Goal: Information Seeking & Learning: Stay updated

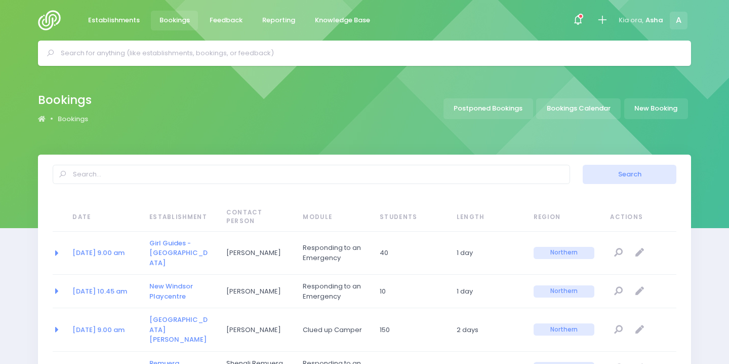
select select "20"
click at [581, 18] on icon at bounding box center [580, 16] width 5 height 5
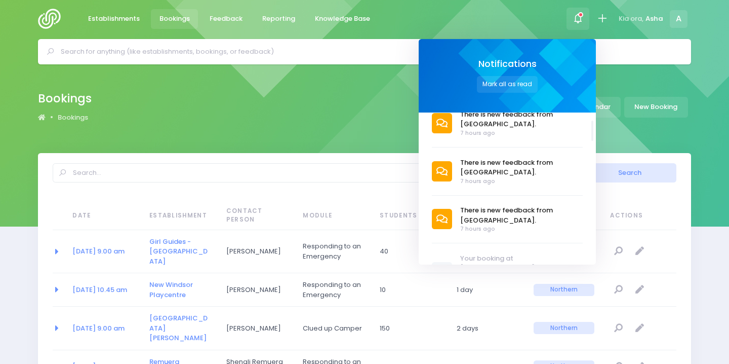
scroll to position [156, 0]
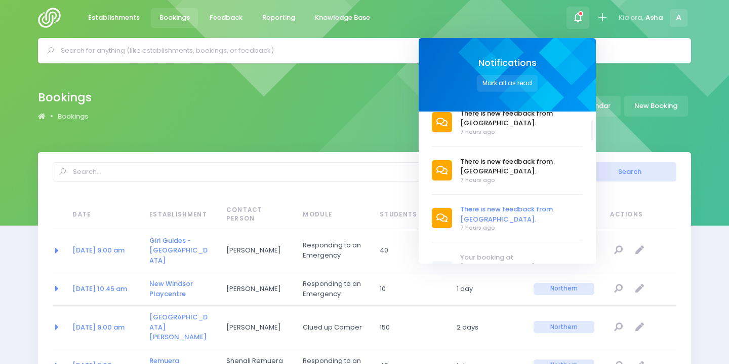
click at [501, 211] on span "There is new feedback from [GEOGRAPHIC_DATA]." at bounding box center [522, 214] width 123 height 20
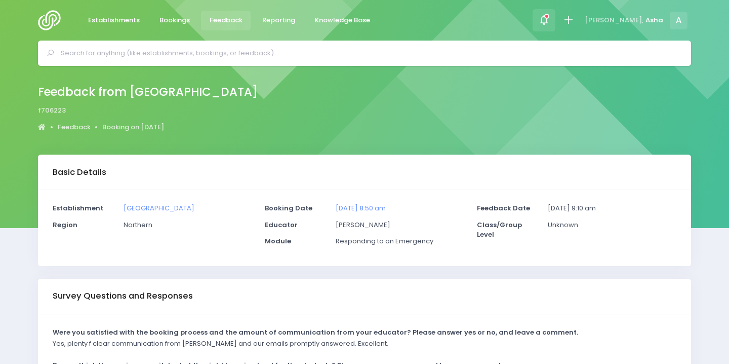
click at [550, 21] on icon at bounding box center [544, 20] width 12 height 12
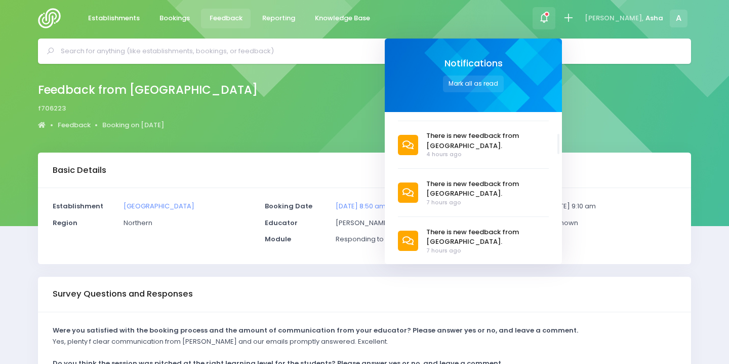
scroll to position [103, 0]
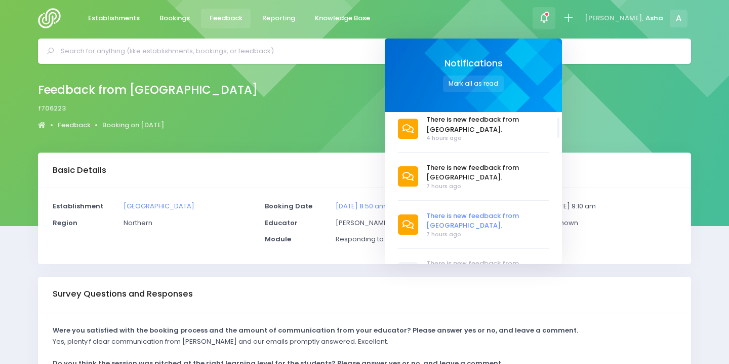
click at [467, 224] on span "There is new feedback from [GEOGRAPHIC_DATA]." at bounding box center [488, 221] width 123 height 20
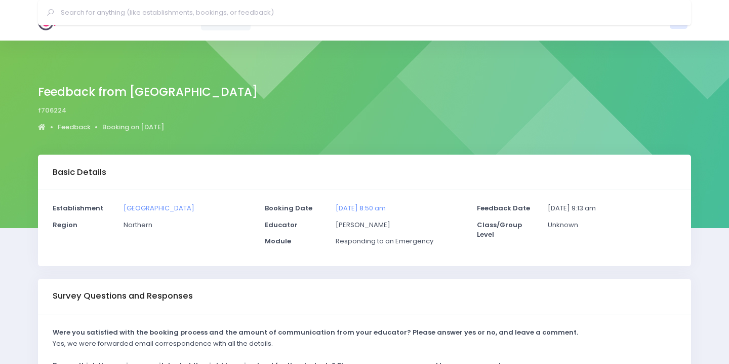
scroll to position [219, 0]
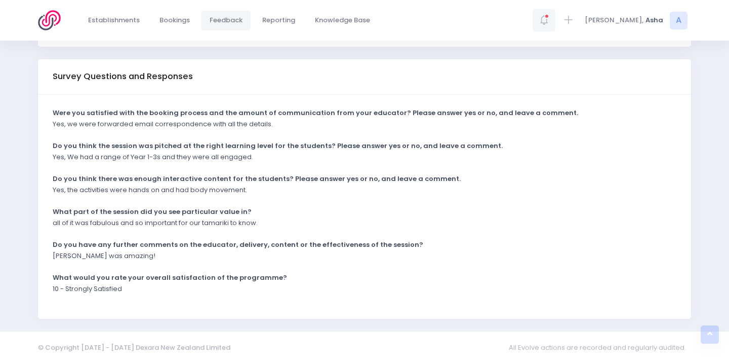
click at [545, 19] on span at bounding box center [544, 20] width 2 height 2
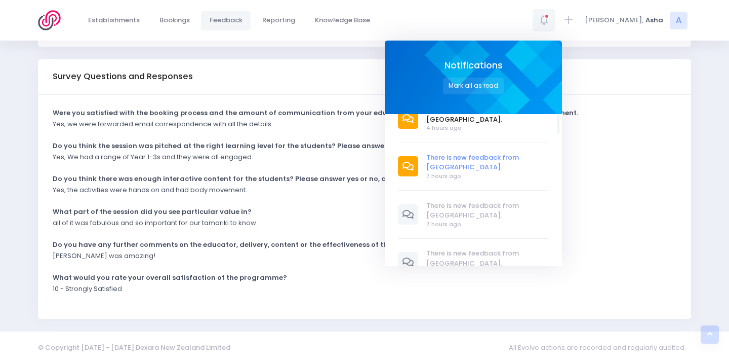
scroll to position [101, 0]
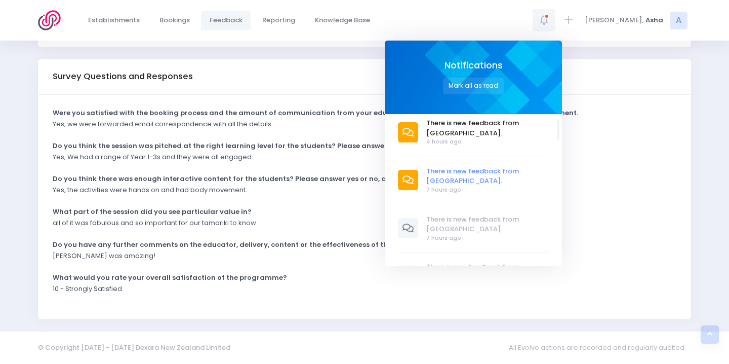
click at [471, 183] on span "There is new feedback from [GEOGRAPHIC_DATA]." at bounding box center [488, 176] width 123 height 20
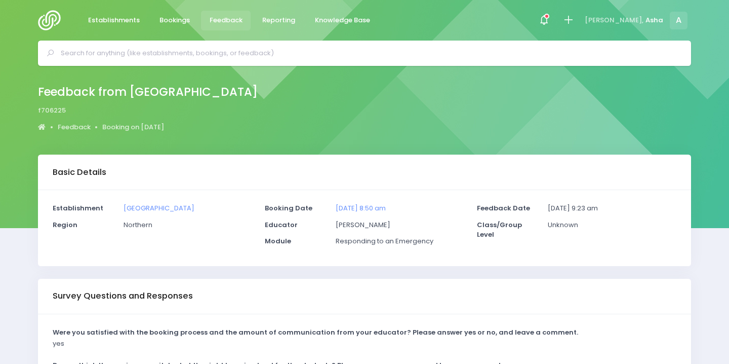
scroll to position [219, 0]
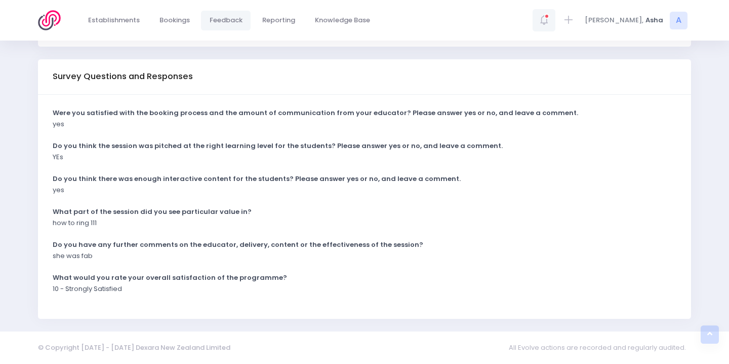
click at [545, 21] on span at bounding box center [544, 20] width 2 height 2
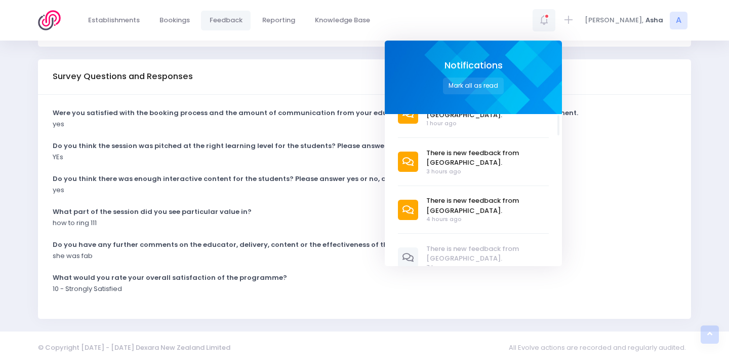
scroll to position [46, 0]
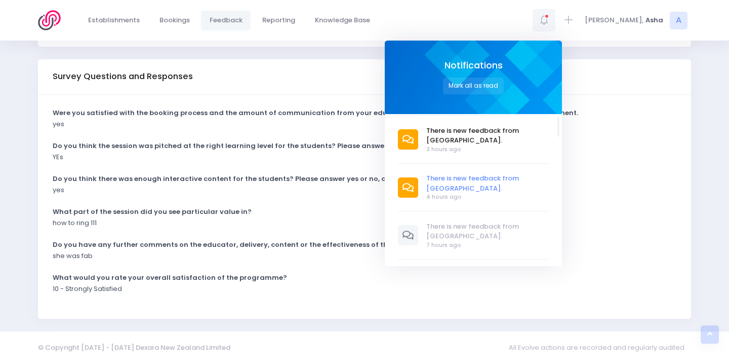
click at [487, 178] on span "There is new feedback from [GEOGRAPHIC_DATA]." at bounding box center [488, 183] width 123 height 20
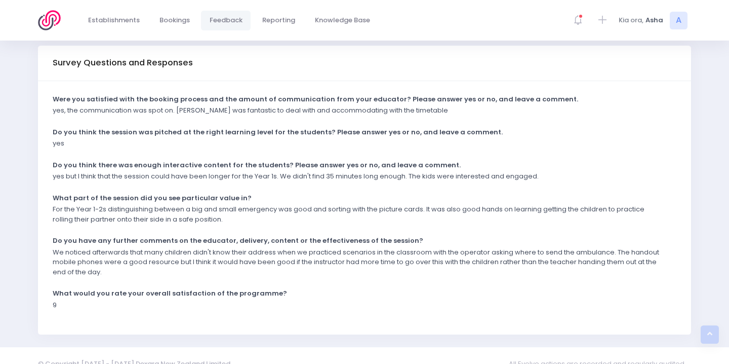
scroll to position [249, 0]
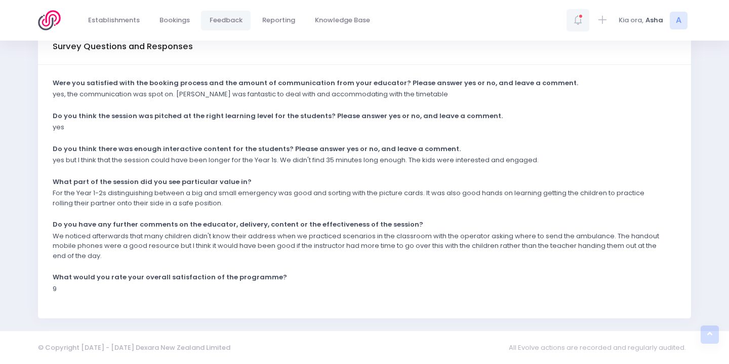
click at [577, 19] on span at bounding box center [578, 20] width 2 height 2
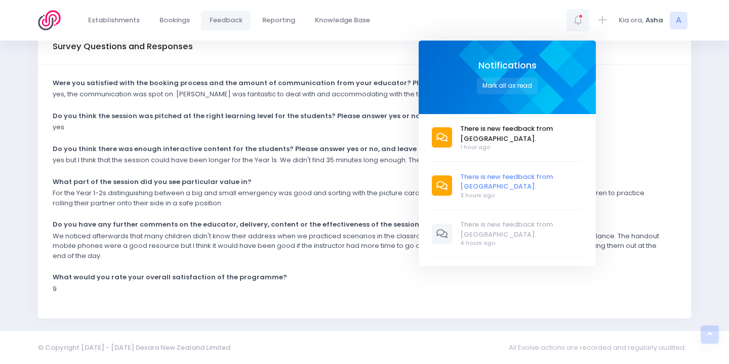
click at [480, 185] on span "There is new feedback from [GEOGRAPHIC_DATA]." at bounding box center [522, 182] width 123 height 20
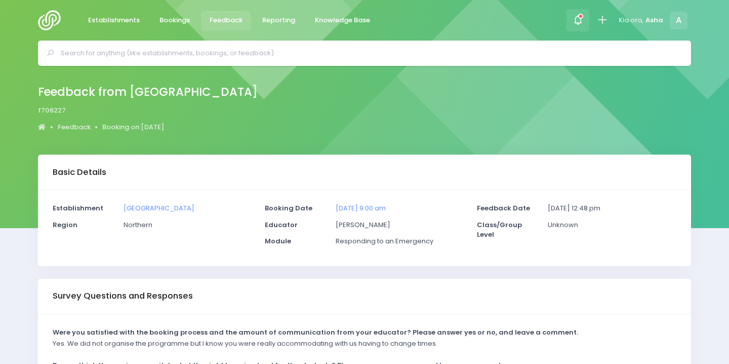
click at [580, 14] on icon at bounding box center [580, 16] width 5 height 5
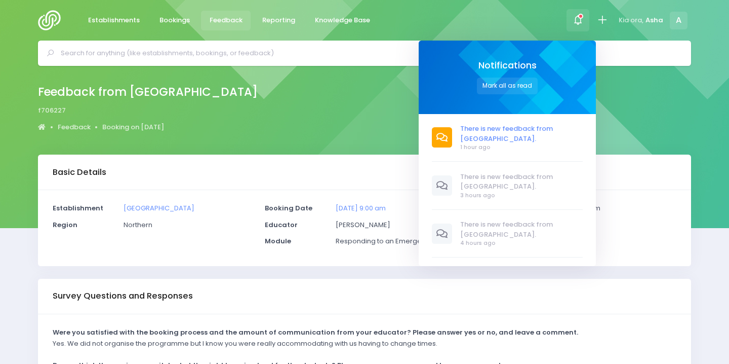
click at [501, 129] on span "There is new feedback from [GEOGRAPHIC_DATA]." at bounding box center [522, 134] width 123 height 20
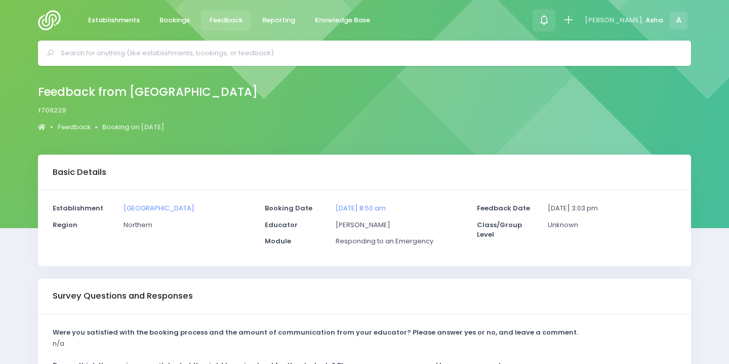
click at [556, 11] on div at bounding box center [544, 20] width 23 height 23
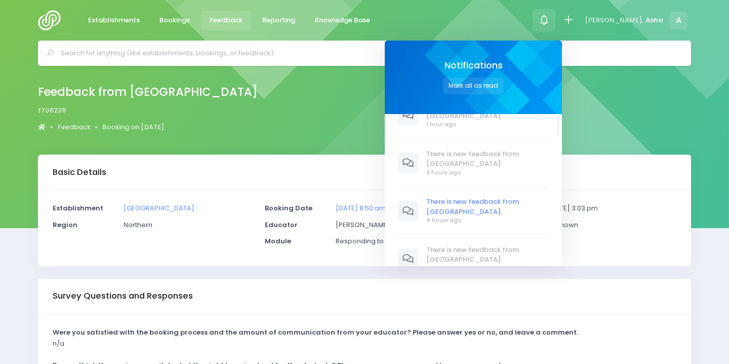
scroll to position [1, 0]
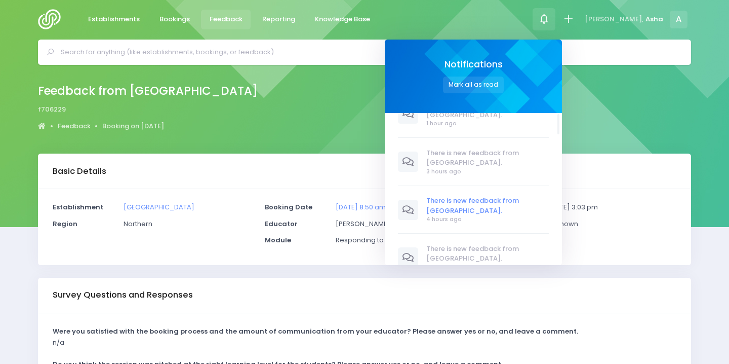
click at [473, 206] on span "There is new feedback from [GEOGRAPHIC_DATA]." at bounding box center [488, 205] width 123 height 20
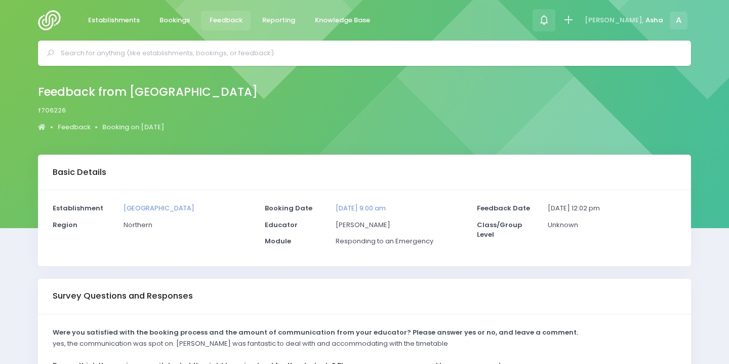
click at [556, 22] on div at bounding box center [544, 20] width 23 height 23
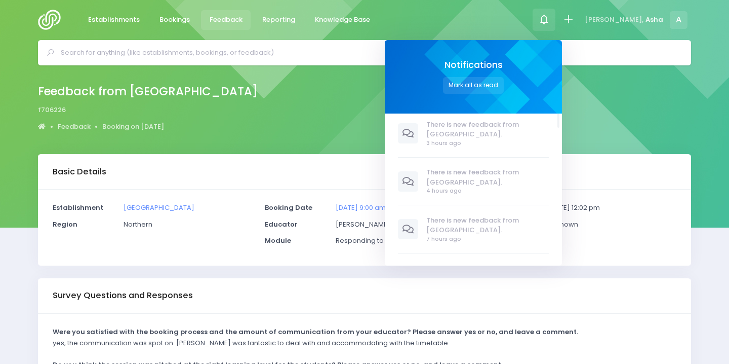
scroll to position [1, 0]
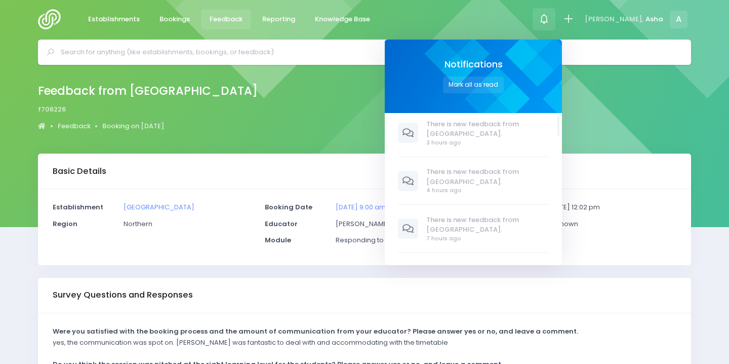
click at [469, 226] on span "There is new feedback from [GEOGRAPHIC_DATA]." at bounding box center [488, 225] width 123 height 20
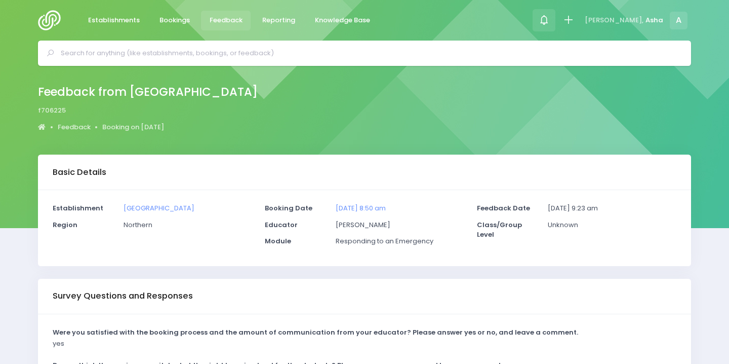
click at [550, 20] on icon at bounding box center [544, 20] width 12 height 12
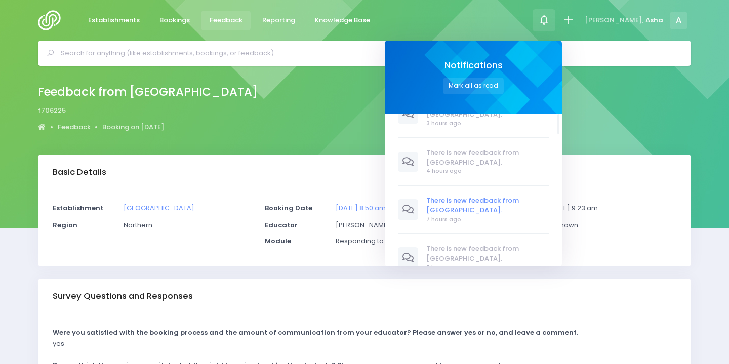
scroll to position [73, 0]
click at [471, 241] on div "There is new feedback from Glendene School. 1 hour ago 3 hours ago" at bounding box center [479, 190] width 163 height 152
click at [472, 252] on span "There is new feedback from [GEOGRAPHIC_DATA]." at bounding box center [488, 253] width 123 height 20
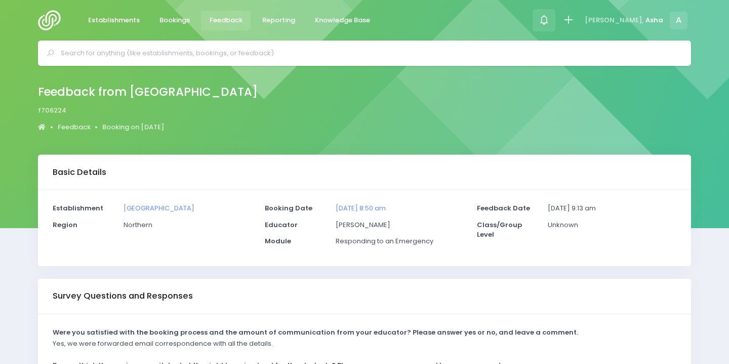
click at [550, 22] on icon at bounding box center [544, 20] width 12 height 12
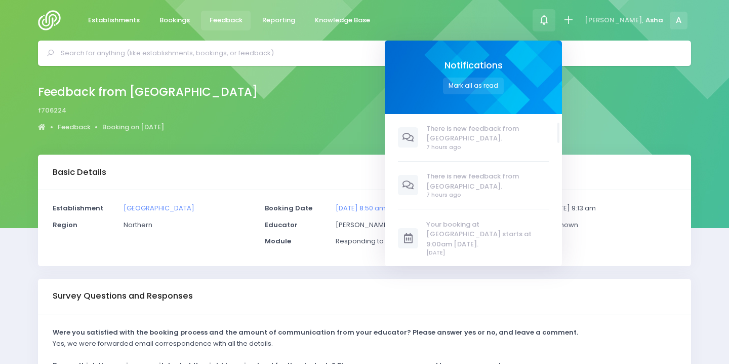
scroll to position [1, 0]
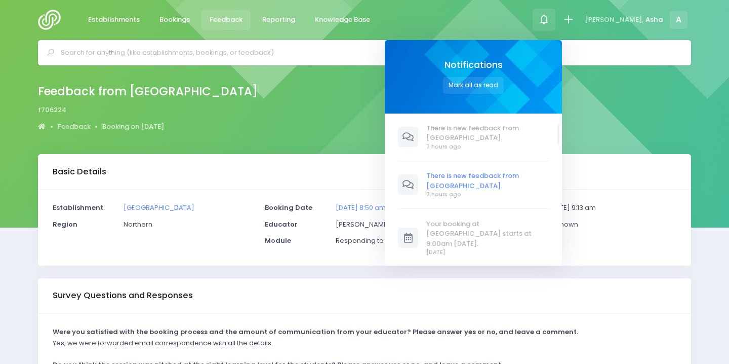
click at [502, 179] on span "There is new feedback from [GEOGRAPHIC_DATA]." at bounding box center [488, 181] width 123 height 20
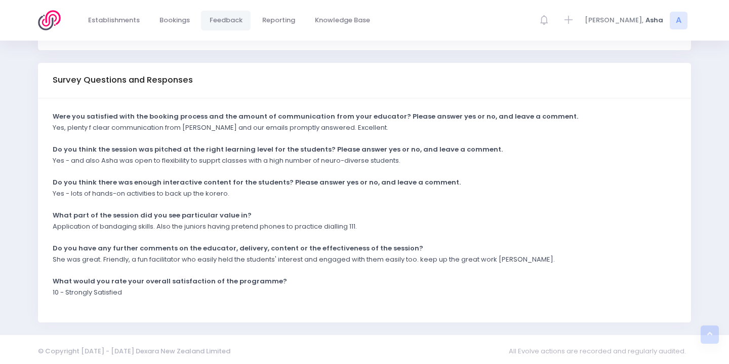
scroll to position [219, 0]
